Goal: Task Accomplishment & Management: Manage account settings

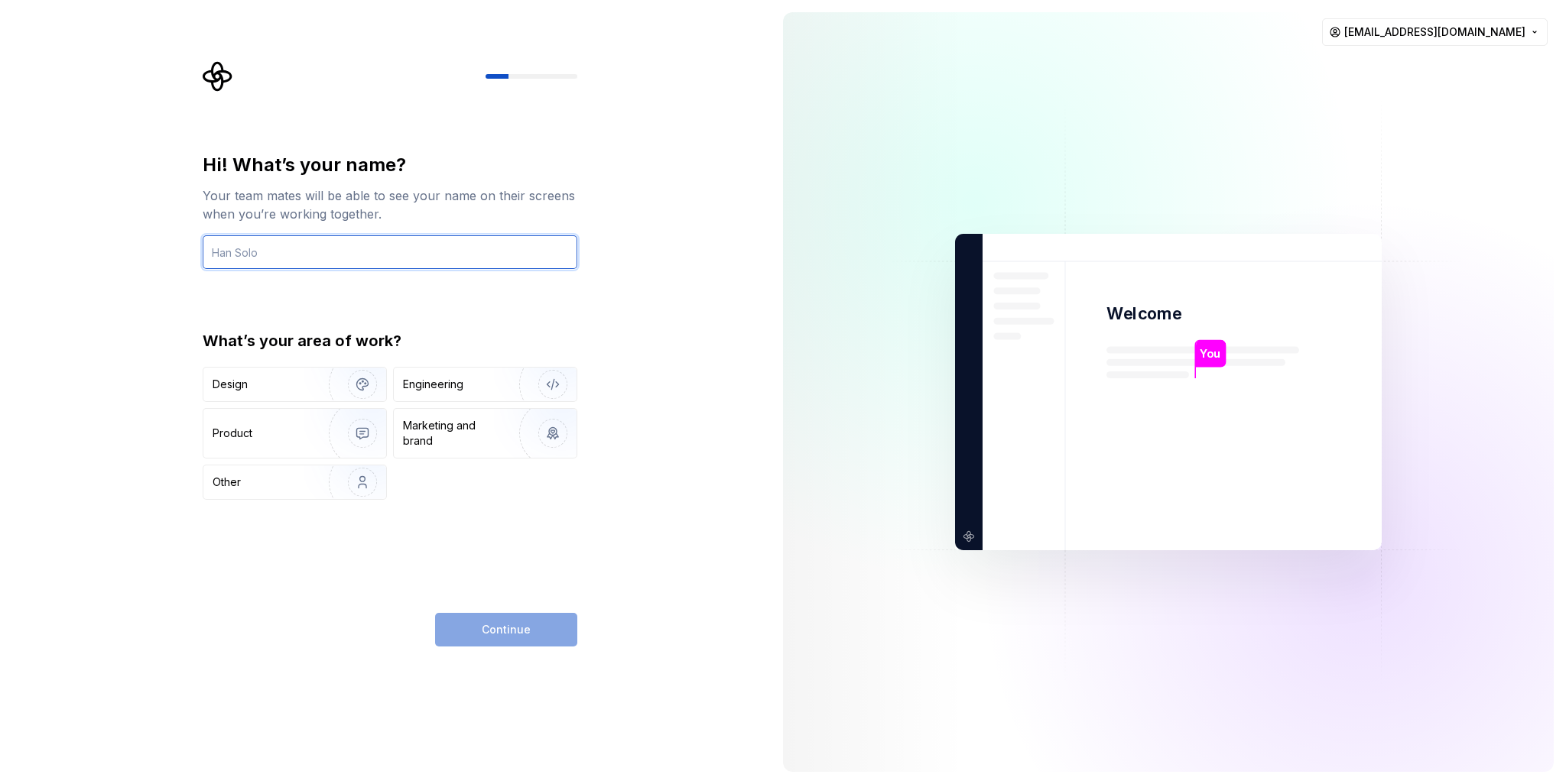
click at [346, 259] on input "text" at bounding box center [389, 252] width 375 height 34
type input "chansform"
click at [614, 553] on div "Hi! What’s your name? Your team mates will be able to see your name on their sc…" at bounding box center [385, 392] width 771 height 784
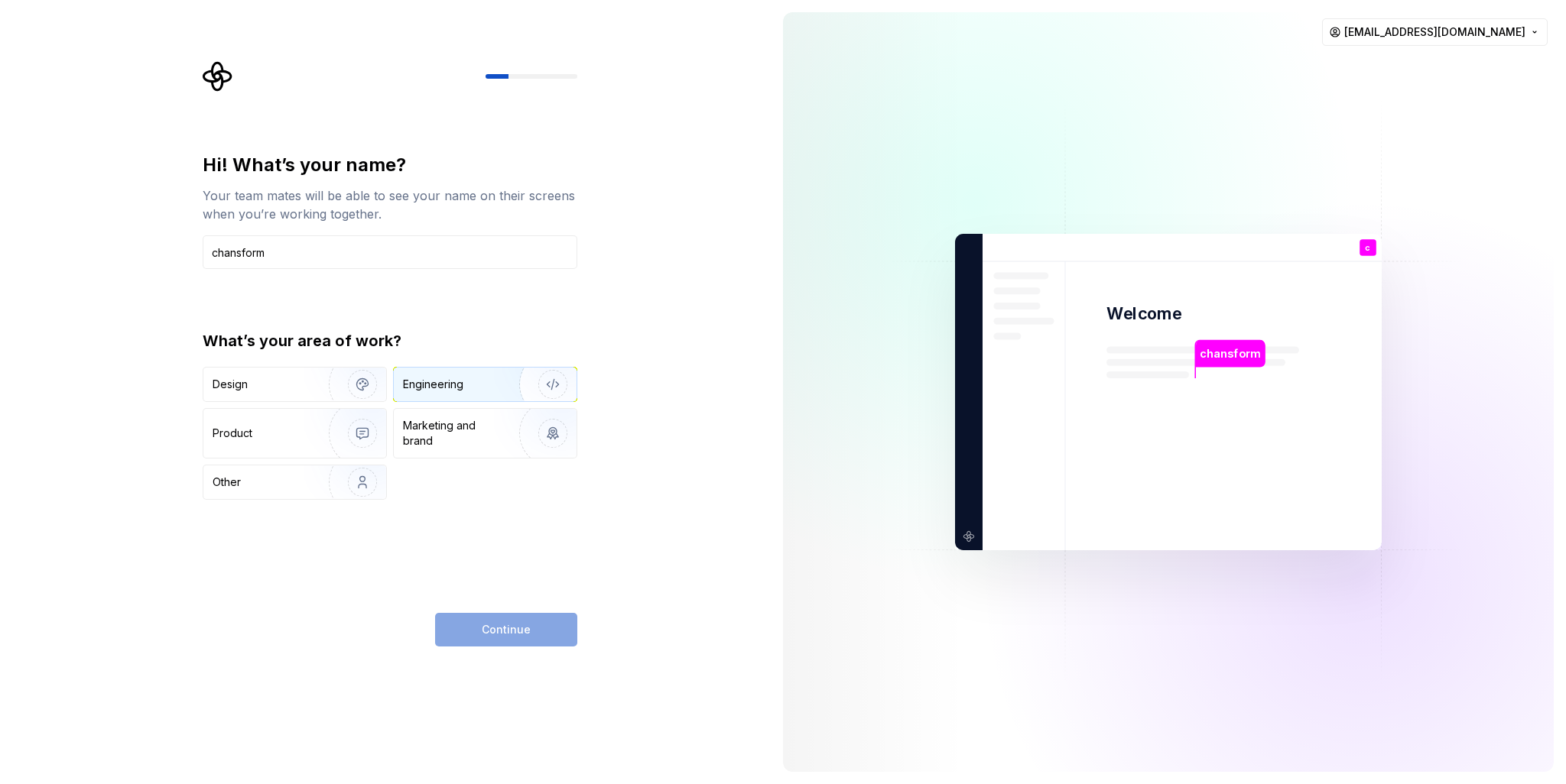
click at [448, 384] on div "Engineering" at bounding box center [434, 385] width 61 height 16
click at [508, 634] on span "Continue" at bounding box center [505, 629] width 49 height 16
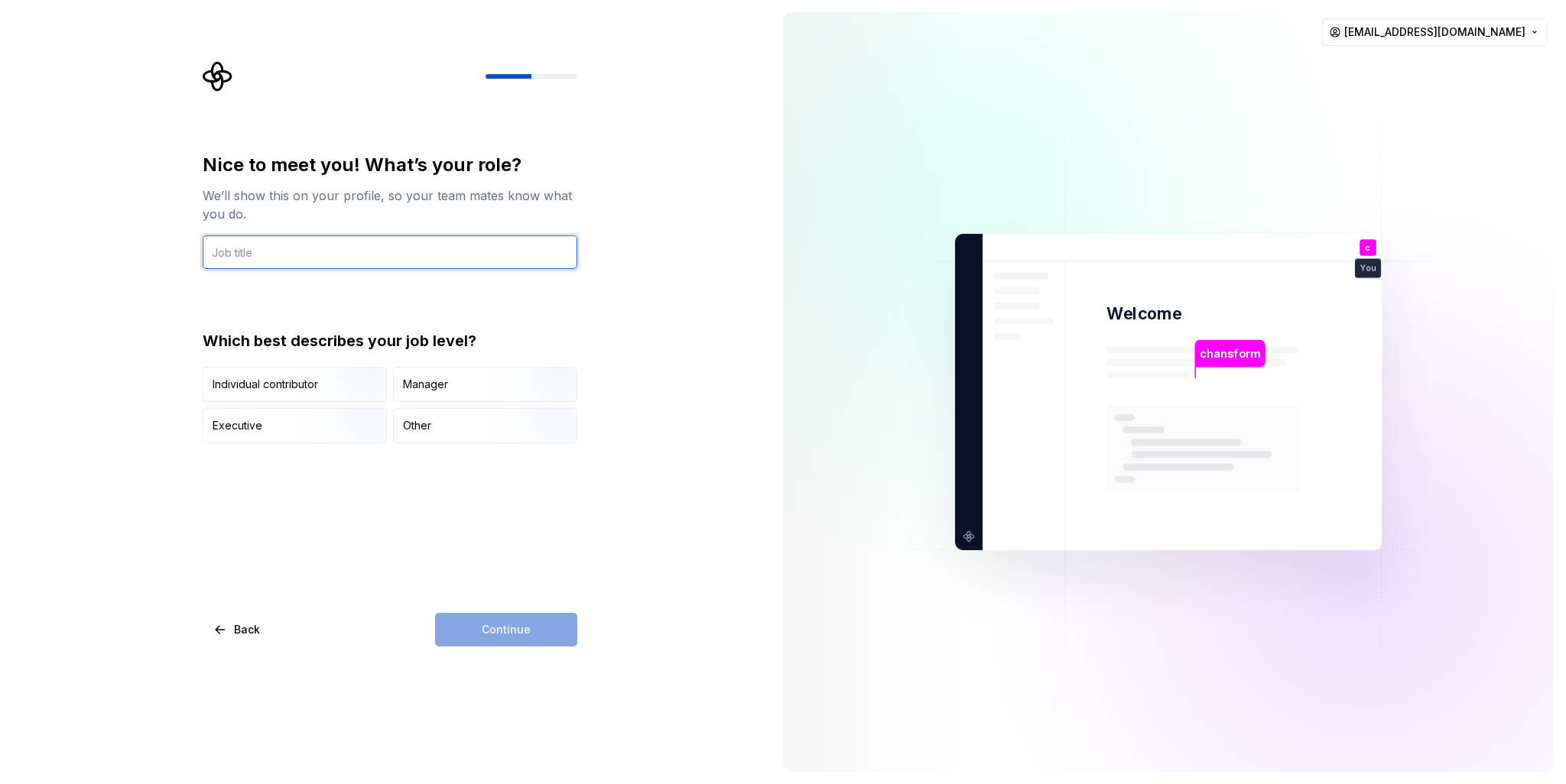
click at [305, 260] on input "text" at bounding box center [389, 252] width 375 height 34
click at [306, 262] on input "text" at bounding box center [389, 252] width 375 height 34
type input "student"
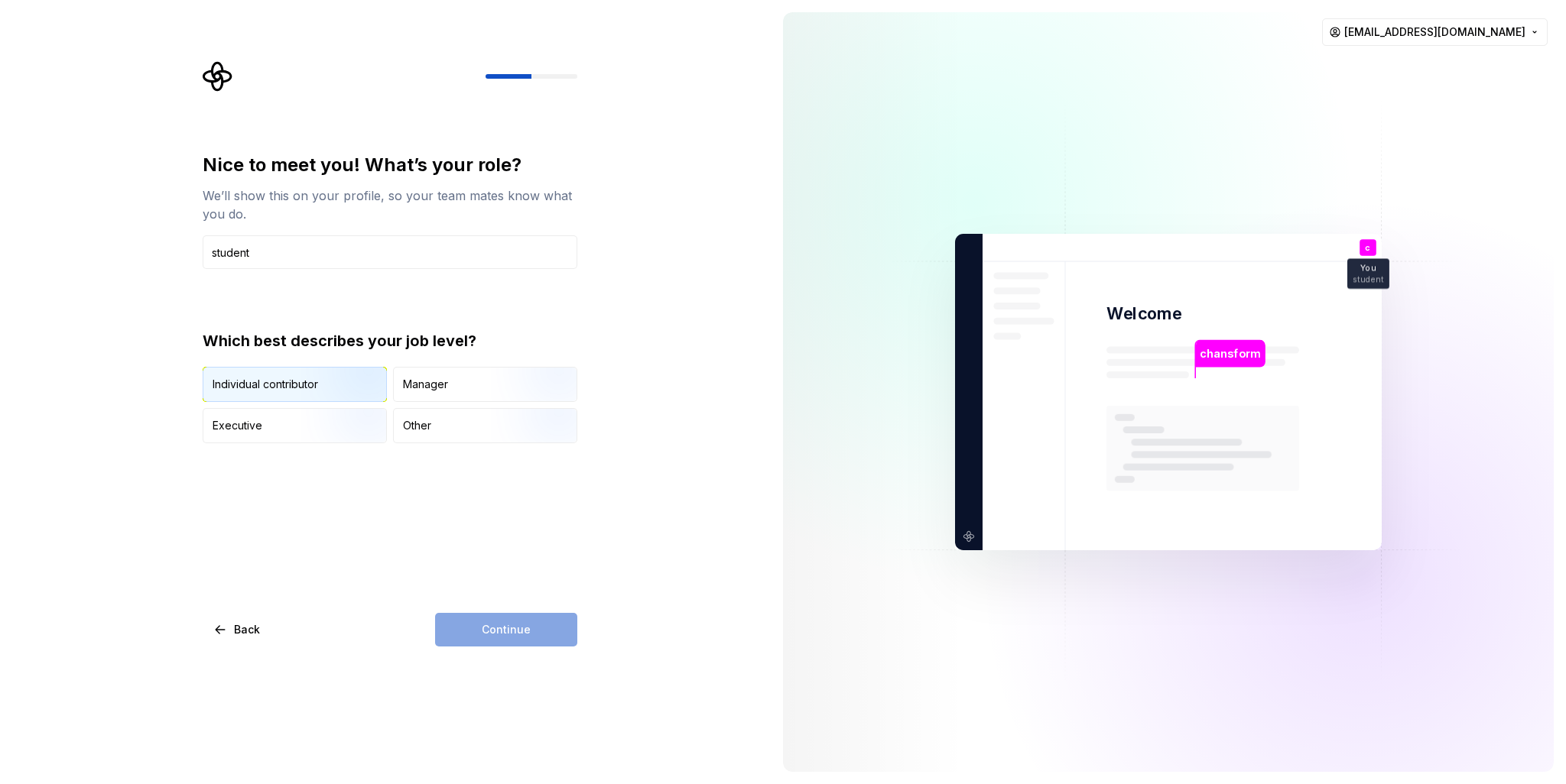
click at [318, 391] on img "button" at bounding box center [349, 403] width 98 height 102
click at [511, 626] on span "Continue" at bounding box center [505, 629] width 49 height 16
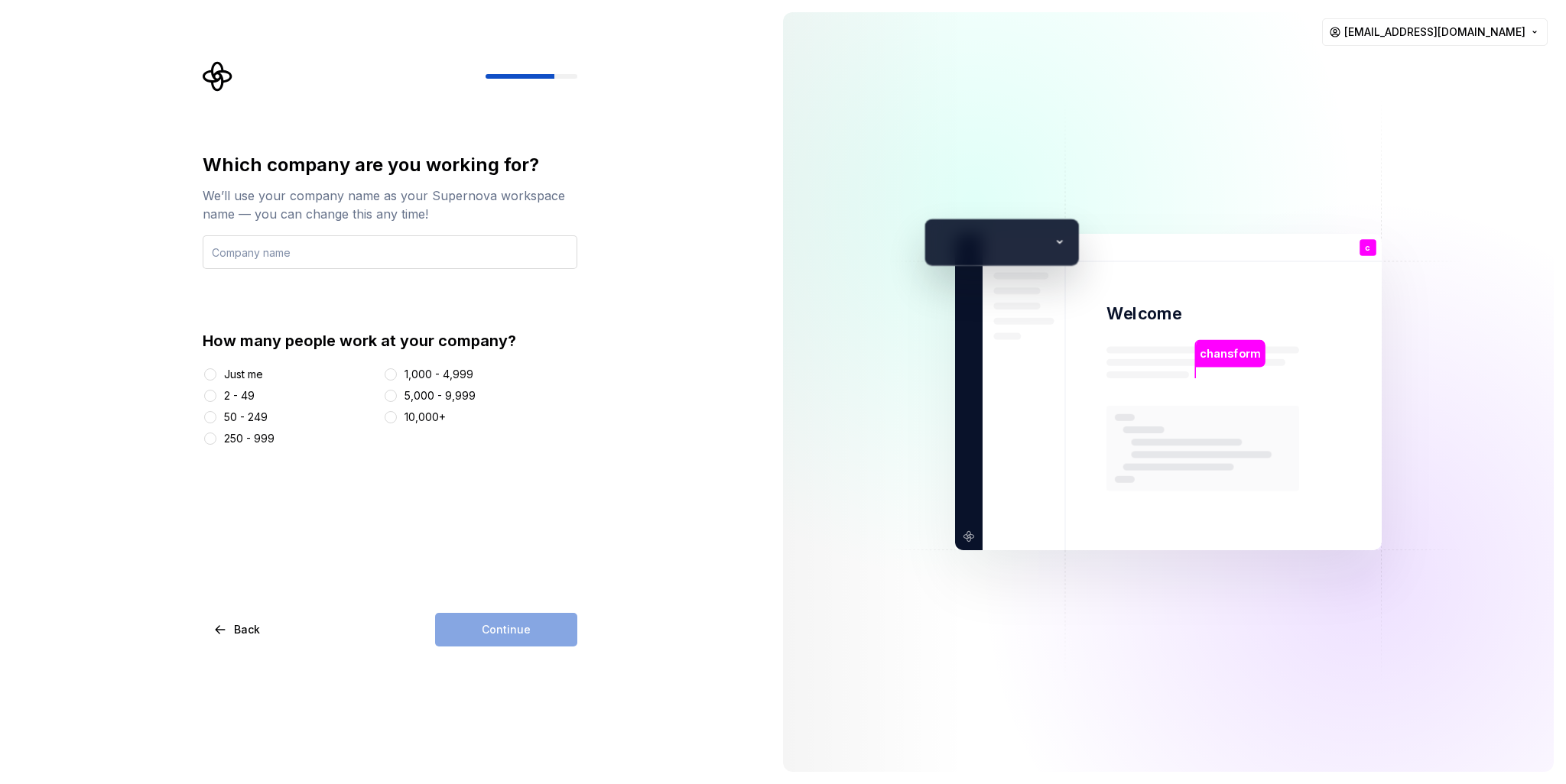
click at [309, 259] on input "text" at bounding box center [389, 252] width 375 height 34
type input "none"
click at [214, 374] on button "Just me" at bounding box center [210, 374] width 12 height 12
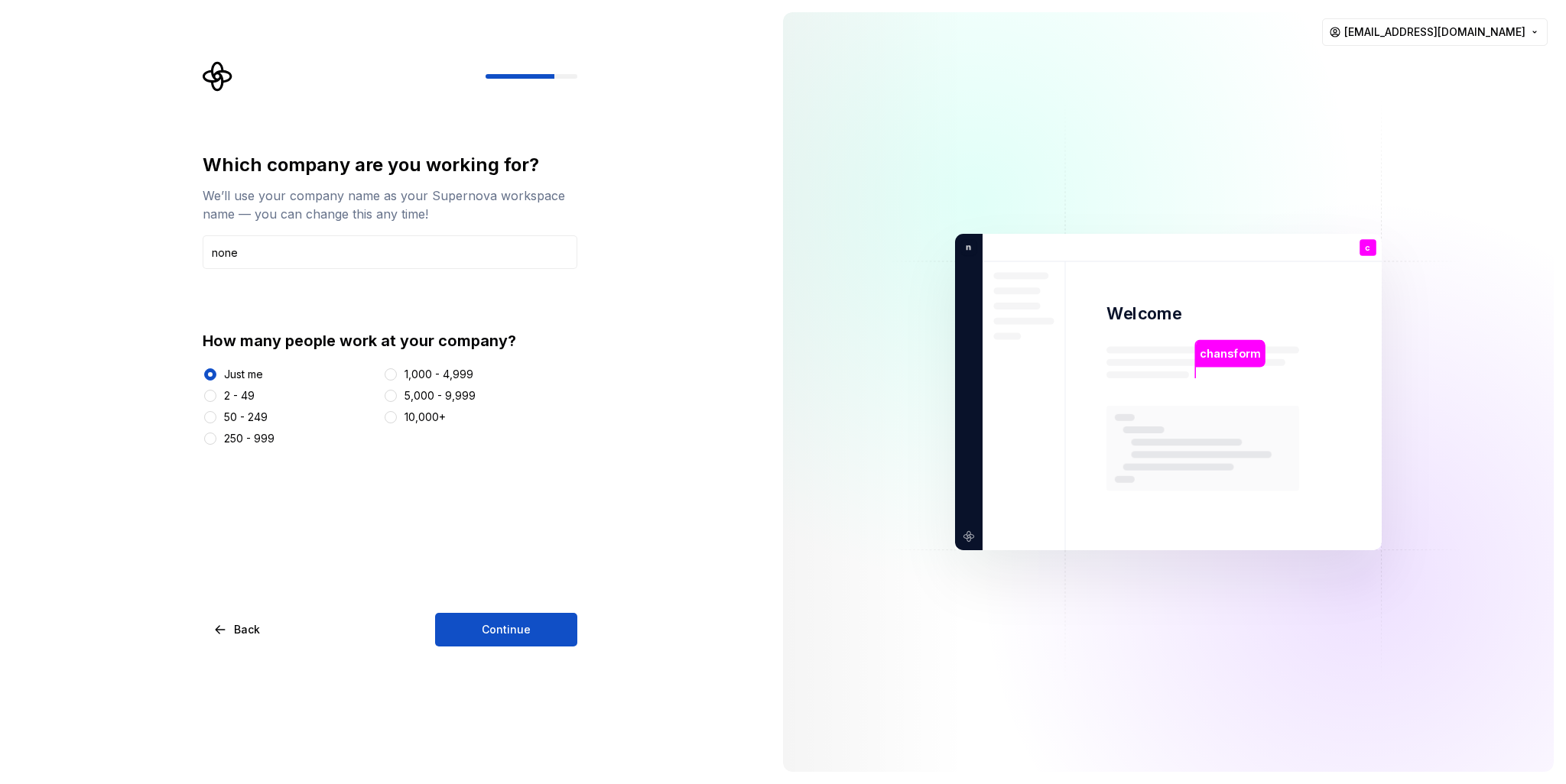
click at [511, 607] on div "Which company are you working for? We’ll use your company name as your Supernov…" at bounding box center [389, 399] width 375 height 494
click at [510, 625] on span "Continue" at bounding box center [505, 629] width 49 height 16
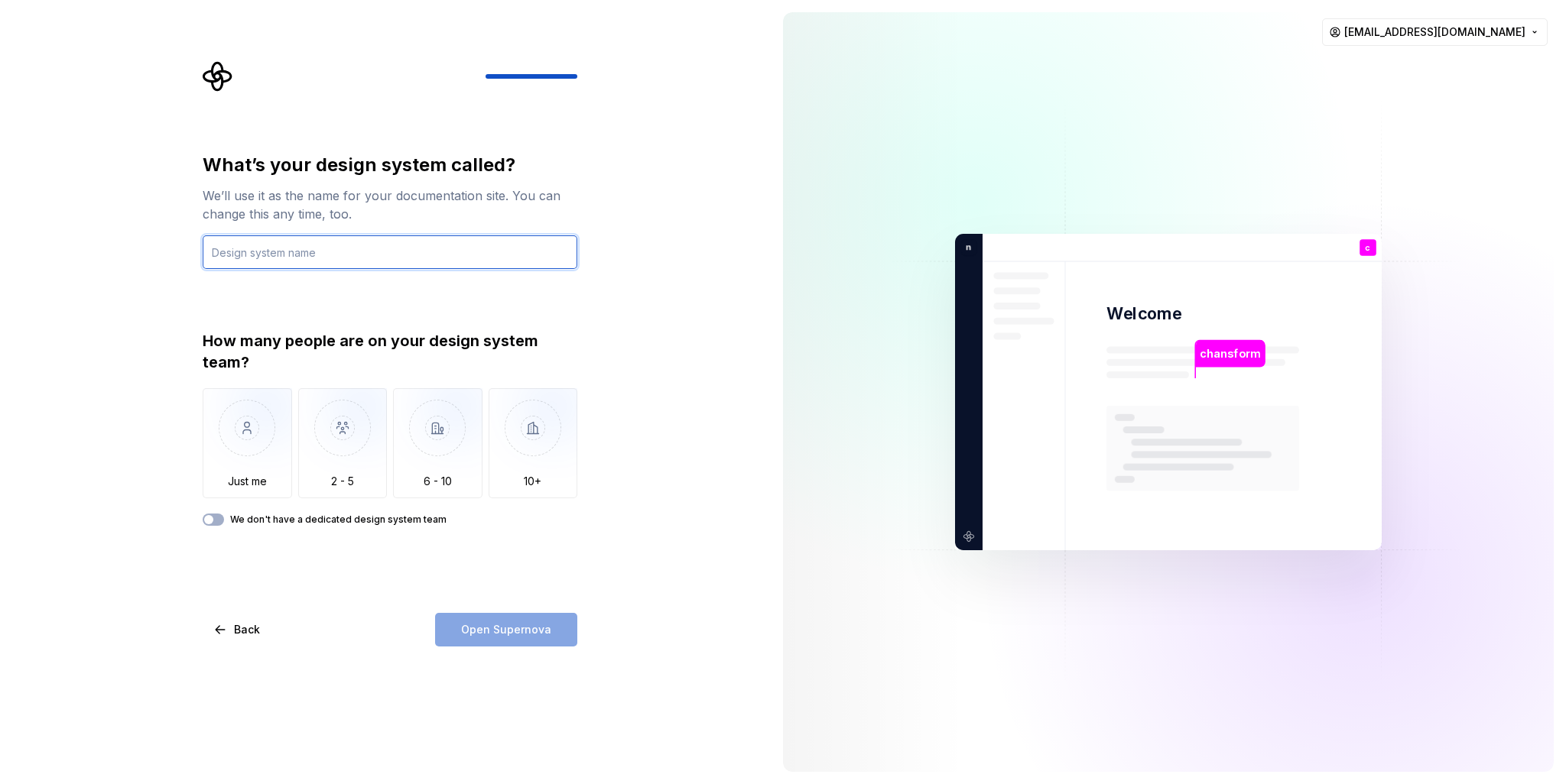
click at [314, 256] on input "text" at bounding box center [389, 252] width 375 height 34
type input "kak"
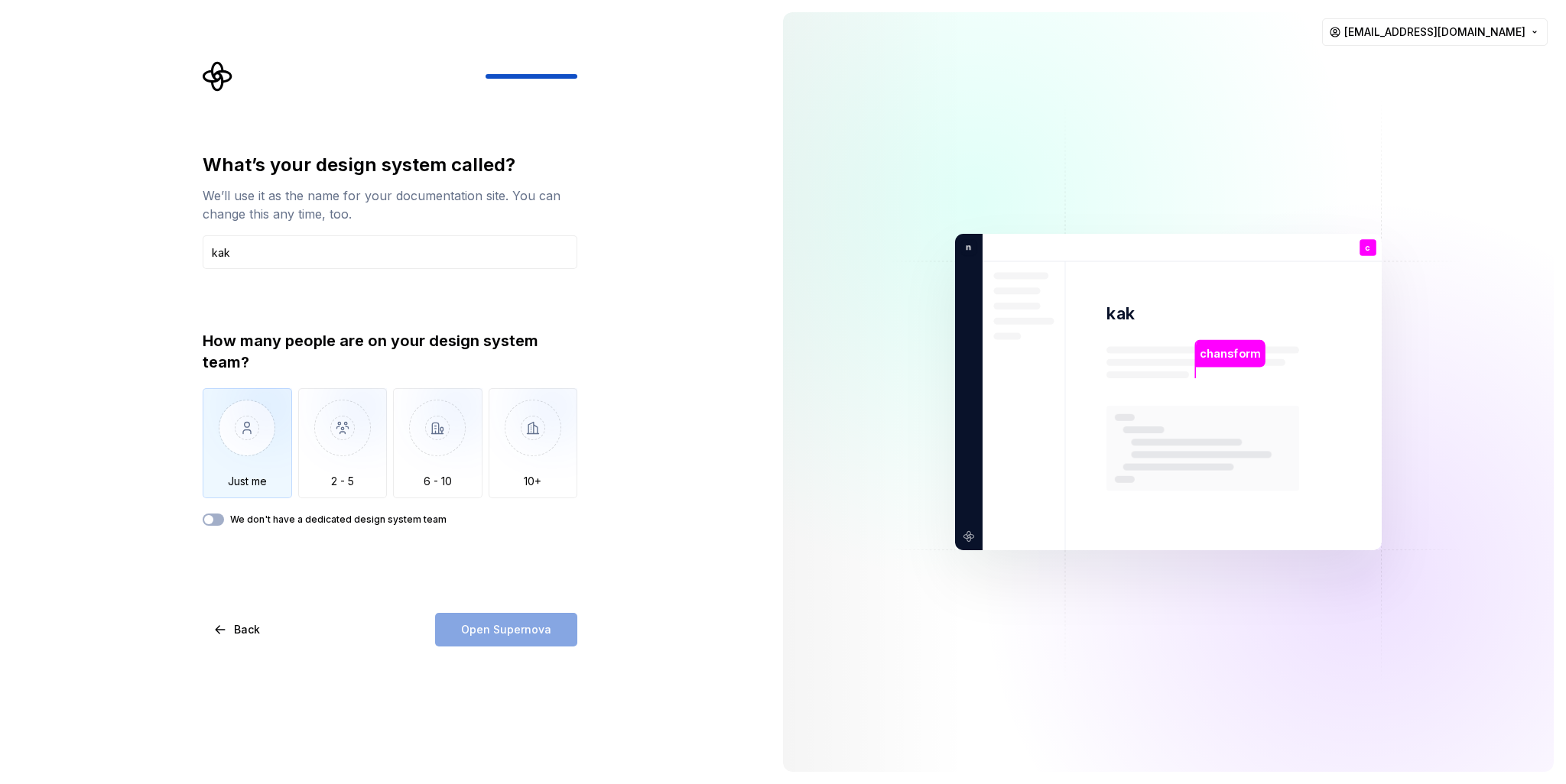
click at [246, 438] on img "button" at bounding box center [247, 439] width 89 height 102
click at [507, 634] on span "Open Supernova" at bounding box center [506, 629] width 90 height 16
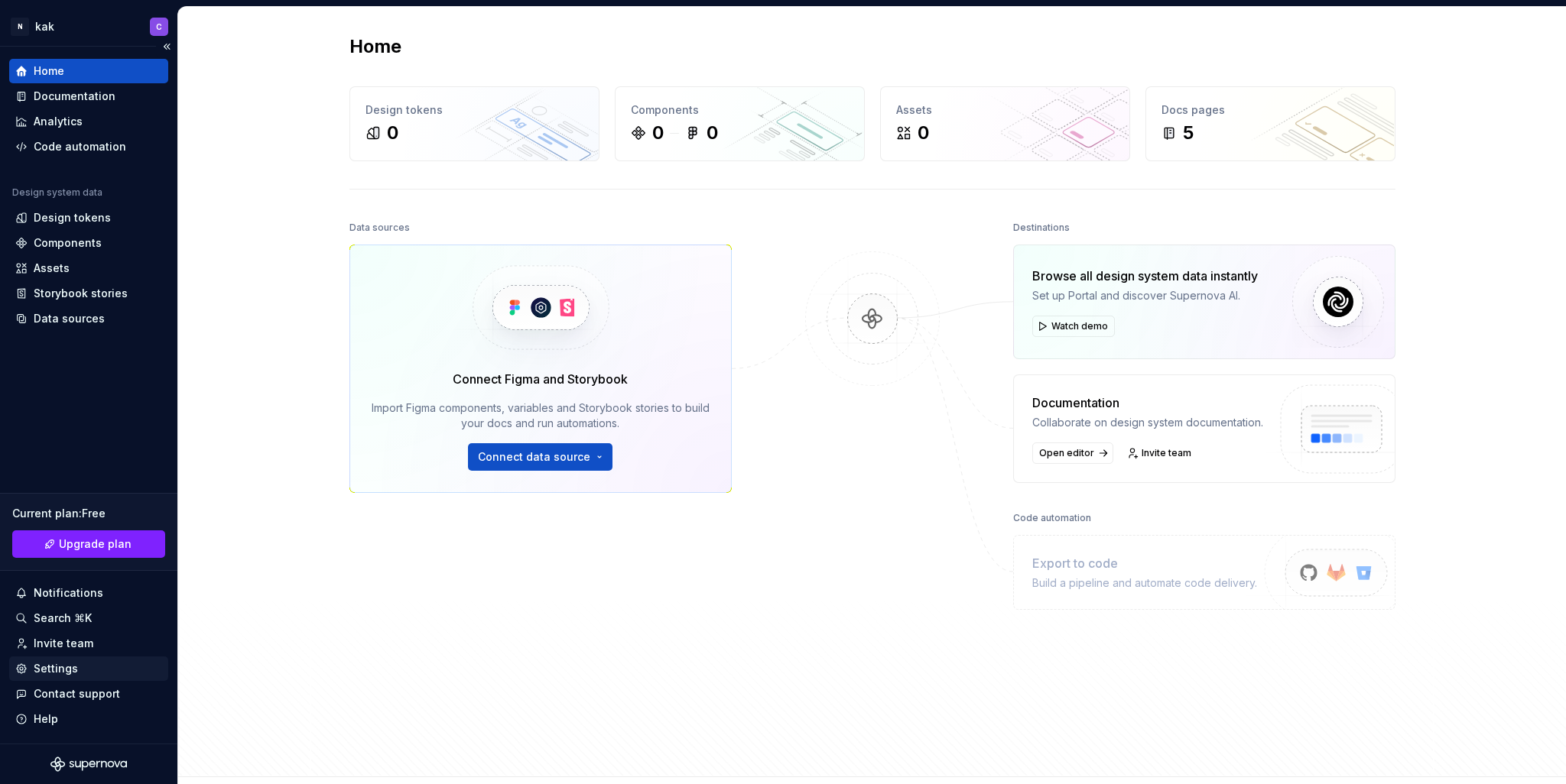
click at [62, 667] on div "Settings" at bounding box center [56, 669] width 44 height 16
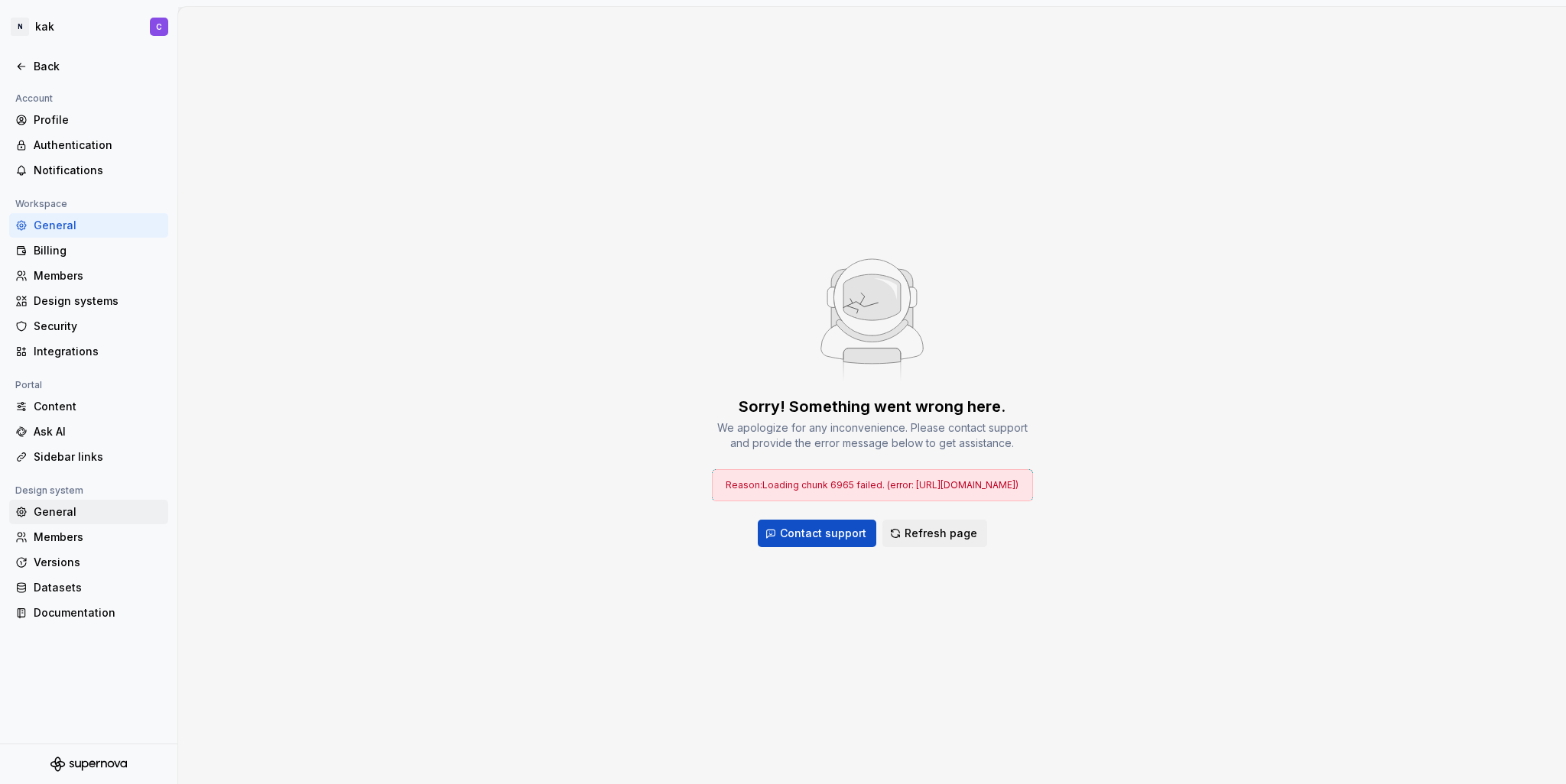
click at [78, 517] on div "General" at bounding box center [99, 512] width 129 height 16
click at [58, 118] on div "Profile" at bounding box center [99, 120] width 129 height 16
